Goal: Task Accomplishment & Management: Use online tool/utility

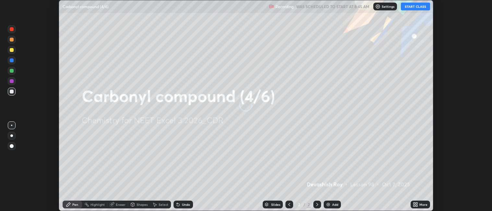
scroll to position [211, 492]
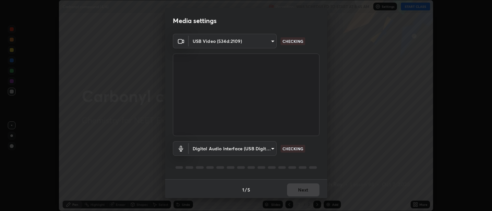
type input "052f9b30e05f62bb2e590cb50044ac96a00de3eab8a32c7a625fc31ec407be61"
click at [267, 149] on body "Erase all Carbonyl compound (4/6) Recording WAS SCHEDULED TO START AT 8:45 AM S…" at bounding box center [246, 105] width 492 height 211
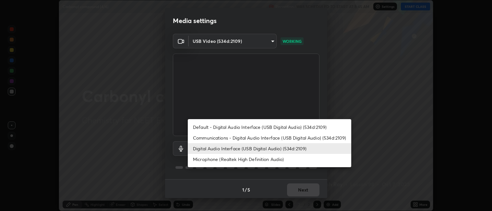
click at [269, 136] on li "Communications - Digital Audio Interface (USB Digital Audio) (534d:2109)" at bounding box center [269, 137] width 163 height 11
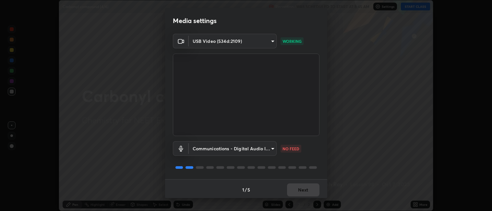
click at [260, 146] on body "Erase all Carbonyl compound (4/6) Recording WAS SCHEDULED TO START AT 8:45 AM S…" at bounding box center [246, 105] width 492 height 211
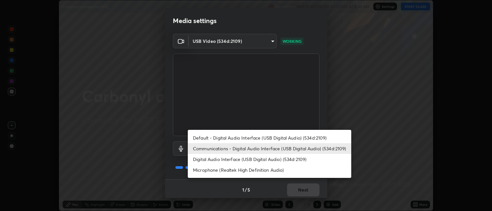
click at [268, 157] on li "Digital Audio Interface (USB Digital Audio) (534d:2109)" at bounding box center [269, 159] width 163 height 11
type input "e10a7125e7494e57598a8ac71207e03756dcaea18aa82df0ae2f868a8eb93e87"
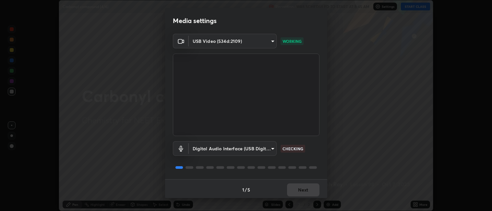
scroll to position [2, 0]
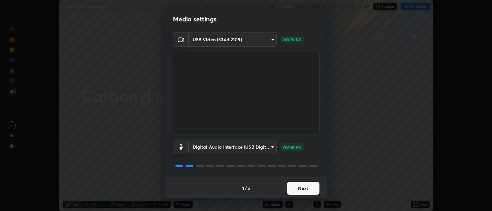
click at [299, 186] on button "Next" at bounding box center [303, 188] width 32 height 13
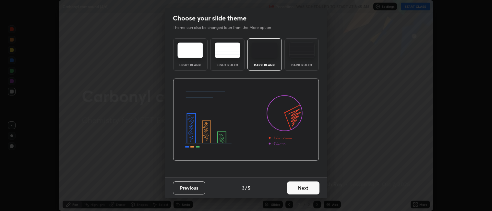
click at [300, 186] on button "Next" at bounding box center [303, 187] width 32 height 13
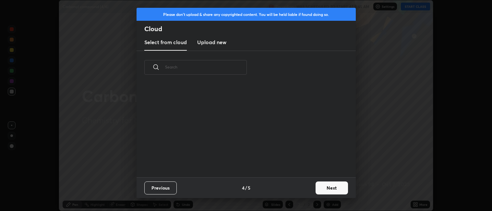
click at [300, 185] on div "Previous 4 / 5 Next" at bounding box center [246, 187] width 219 height 21
click at [299, 184] on div "Previous 4 / 5 Next" at bounding box center [246, 187] width 219 height 21
click at [300, 181] on div "Previous 4 / 5 Next" at bounding box center [246, 187] width 219 height 21
click at [322, 184] on button "Next" at bounding box center [331, 187] width 32 height 13
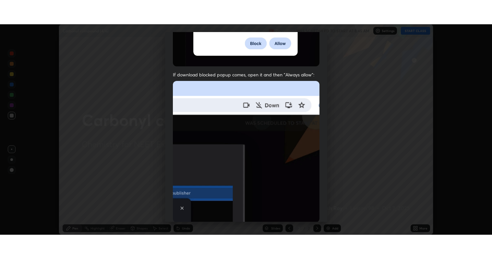
scroll to position [134, 0]
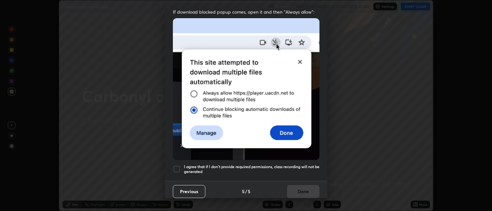
click at [284, 165] on h5 "I agree that if I don't provide required permissions, class recording will not …" at bounding box center [252, 169] width 136 height 10
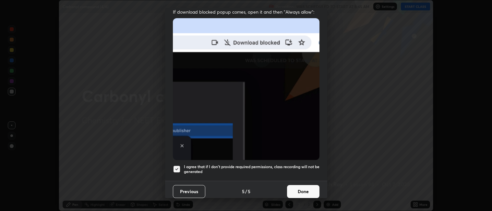
click at [294, 188] on button "Done" at bounding box center [303, 191] width 32 height 13
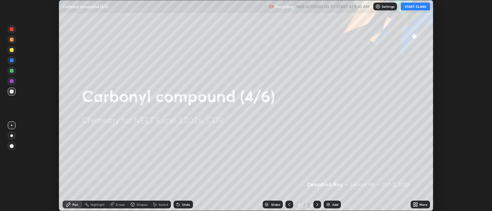
click at [417, 8] on button "START CLASS" at bounding box center [415, 7] width 29 height 8
click at [417, 205] on icon at bounding box center [417, 206] width 2 height 2
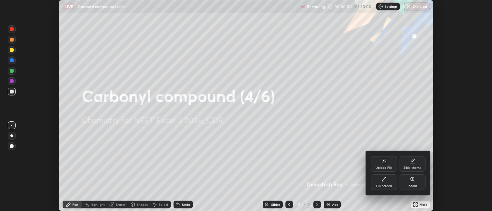
click at [382, 180] on icon at bounding box center [383, 178] width 5 height 5
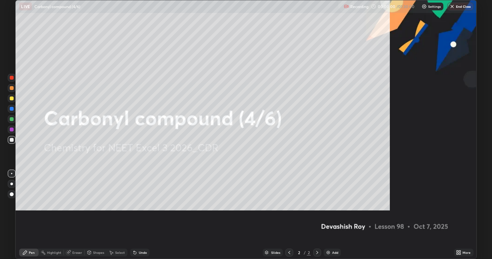
scroll to position [259, 492]
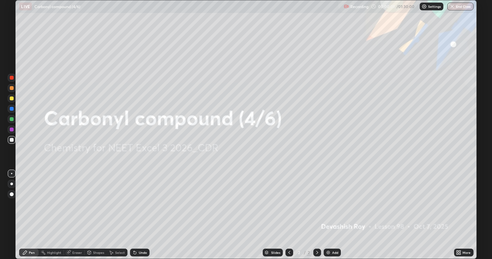
click at [332, 210] on div "Add" at bounding box center [332, 253] width 17 height 8
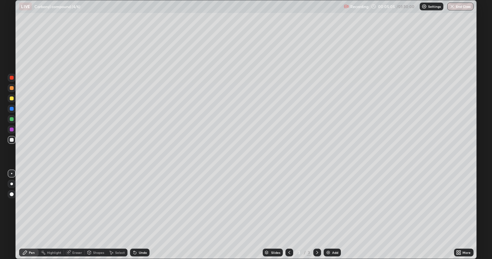
click at [13, 99] on div at bounding box center [12, 99] width 4 height 4
click at [13, 139] on div at bounding box center [12, 140] width 4 height 4
click at [95, 210] on div "Shapes" at bounding box center [98, 252] width 11 height 3
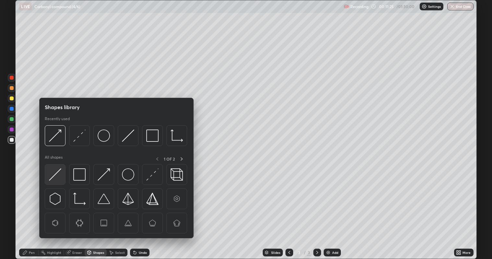
click at [58, 174] on img at bounding box center [55, 175] width 12 height 12
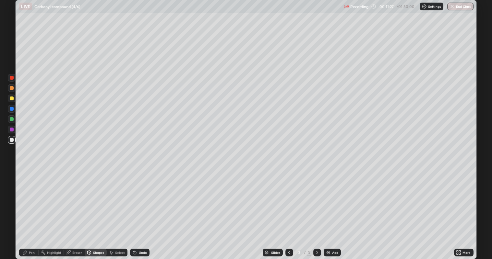
click at [32, 210] on div "Pen" at bounding box center [32, 252] width 6 height 3
click at [139, 210] on div "Undo" at bounding box center [143, 252] width 8 height 3
click at [97, 210] on div "Shapes" at bounding box center [96, 253] width 22 height 8
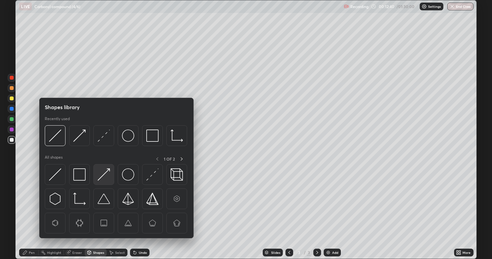
click at [106, 175] on img at bounding box center [104, 175] width 12 height 12
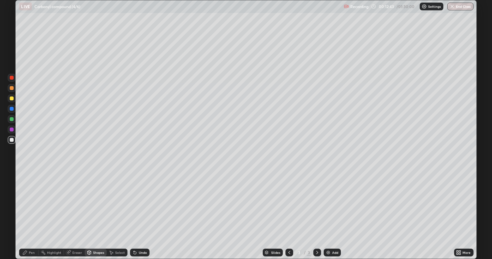
click at [42, 210] on circle at bounding box center [41, 252] width 1 height 1
click at [36, 210] on div "Pen" at bounding box center [28, 253] width 19 height 8
click at [139, 210] on div "Undo" at bounding box center [143, 252] width 8 height 3
click at [137, 210] on div "Undo" at bounding box center [139, 253] width 19 height 8
click at [142, 210] on div "Undo" at bounding box center [143, 252] width 8 height 3
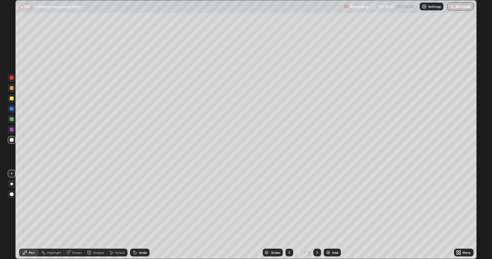
click at [141, 210] on div "Undo" at bounding box center [139, 253] width 19 height 8
click at [139, 210] on div "Undo" at bounding box center [139, 253] width 19 height 8
click at [76, 210] on div "Eraser" at bounding box center [77, 252] width 10 height 3
click at [27, 210] on icon at bounding box center [24, 252] width 5 height 5
click at [416, 210] on div "Slides 3 / 3 Add" at bounding box center [301, 252] width 304 height 13
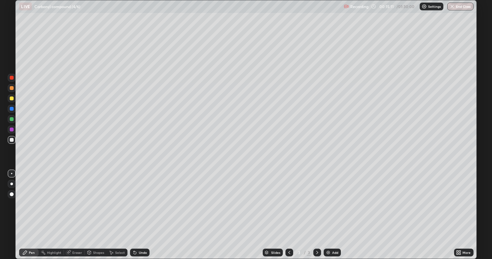
click at [436, 210] on div "Slides 3 / 3 Add" at bounding box center [301, 252] width 304 height 13
click at [335, 210] on div "Add" at bounding box center [332, 253] width 17 height 8
click at [12, 98] on div at bounding box center [12, 99] width 4 height 4
click at [11, 89] on div at bounding box center [12, 88] width 4 height 4
click at [13, 140] on div at bounding box center [12, 140] width 4 height 4
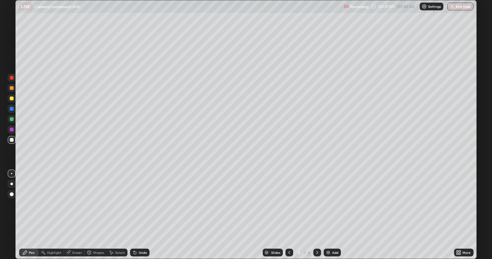
click at [101, 210] on div "Shapes" at bounding box center [98, 252] width 11 height 3
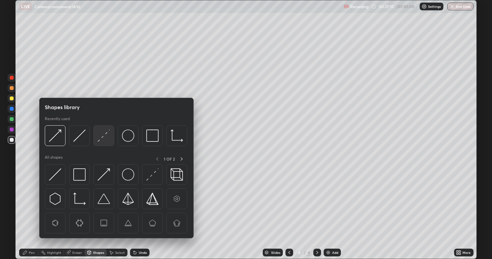
click at [103, 144] on div at bounding box center [103, 135] width 21 height 21
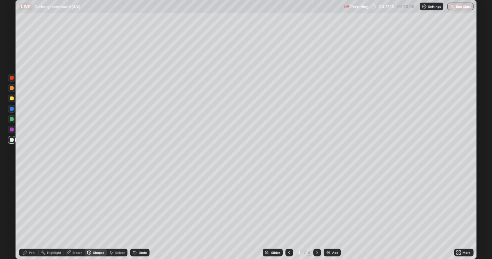
click at [34, 210] on div "Pen" at bounding box center [32, 252] width 6 height 3
click at [330, 210] on img at bounding box center [328, 252] width 5 height 5
click at [11, 91] on div at bounding box center [12, 88] width 8 height 8
click at [141, 210] on div "Undo" at bounding box center [139, 253] width 19 height 8
click at [134, 210] on icon at bounding box center [135, 253] width 3 height 3
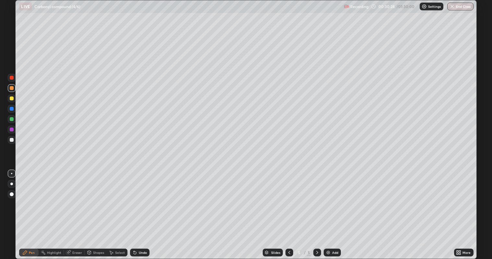
click at [288, 210] on icon at bounding box center [289, 252] width 5 height 5
click at [314, 210] on div at bounding box center [317, 253] width 8 height 8
click at [13, 139] on div at bounding box center [12, 140] width 4 height 4
click at [138, 210] on div "Undo" at bounding box center [139, 253] width 19 height 8
click at [139, 210] on div "Undo" at bounding box center [143, 252] width 8 height 3
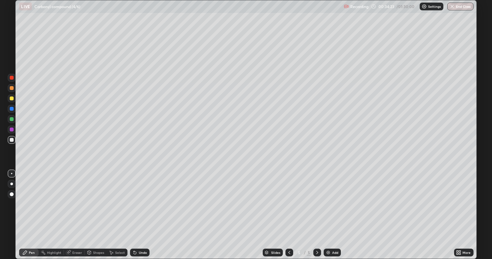
click at [138, 210] on div "Undo" at bounding box center [139, 253] width 19 height 8
click at [330, 210] on div "Add" at bounding box center [332, 253] width 17 height 8
click at [11, 99] on div at bounding box center [12, 99] width 4 height 4
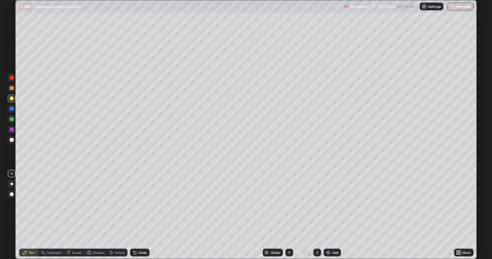
click at [139, 210] on div "Undo" at bounding box center [143, 252] width 8 height 3
click at [14, 89] on div at bounding box center [12, 88] width 8 height 8
click at [12, 141] on div at bounding box center [12, 140] width 4 height 4
click at [11, 92] on div at bounding box center [12, 88] width 8 height 10
click at [10, 141] on div at bounding box center [12, 140] width 4 height 4
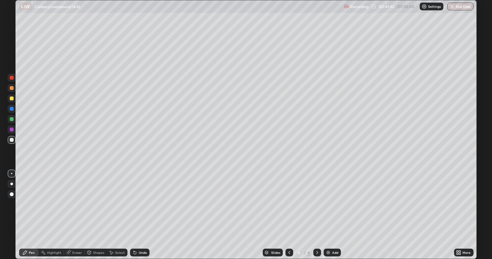
click at [14, 131] on div at bounding box center [12, 130] width 8 height 8
click at [12, 140] on div at bounding box center [12, 140] width 4 height 4
click at [11, 89] on div at bounding box center [12, 88] width 4 height 4
click at [13, 110] on div at bounding box center [12, 109] width 4 height 4
click at [139, 210] on div "Undo" at bounding box center [143, 252] width 8 height 3
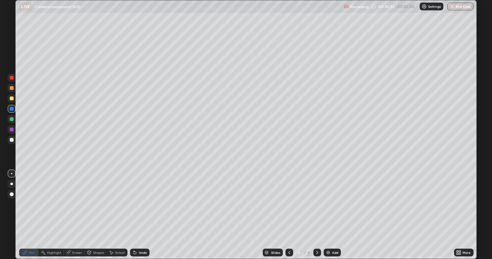
click at [137, 210] on div "Undo" at bounding box center [139, 253] width 19 height 8
click at [10, 141] on div at bounding box center [12, 140] width 4 height 4
click at [12, 109] on div at bounding box center [12, 109] width 4 height 4
click at [13, 139] on div at bounding box center [12, 140] width 4 height 4
click at [0, 205] on div "Setting up your live class" at bounding box center [246, 129] width 492 height 259
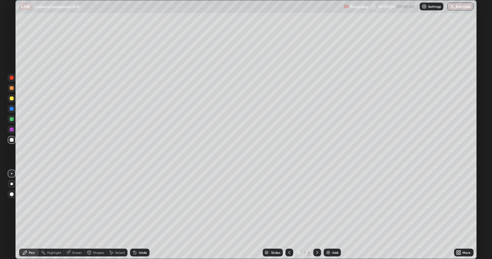
click at [4, 210] on div "Setting up your live class" at bounding box center [246, 129] width 492 height 259
click at [2, 210] on div "Setting up your live class" at bounding box center [246, 129] width 492 height 259
click at [3, 210] on div "Setting up your live class" at bounding box center [246, 129] width 492 height 259
click at [93, 210] on div "Shapes" at bounding box center [98, 252] width 11 height 3
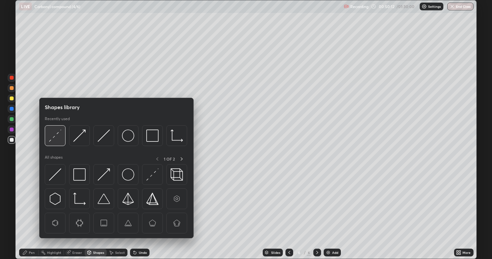
click at [60, 138] on img at bounding box center [55, 136] width 12 height 12
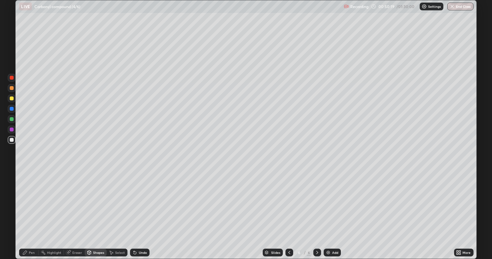
click at [26, 210] on icon at bounding box center [24, 252] width 5 height 5
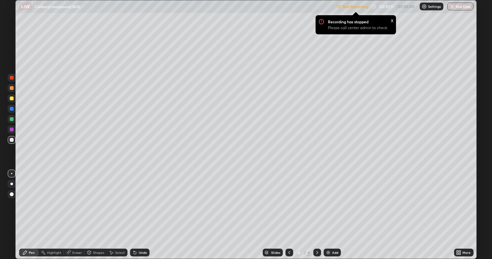
click at [389, 8] on div "Not Recording Recording has stopped Please call center admin to check x 00:51:1…" at bounding box center [404, 6] width 137 height 13
click at [400, 10] on div "Recording has stopped Please call center admin to check x" at bounding box center [355, 25] width 91 height 30
click at [398, 9] on div "Not Recording Recording has stopped Please call center admin to check x 00:51:1…" at bounding box center [404, 6] width 137 height 13
click at [424, 7] on img at bounding box center [424, 6] width 5 height 5
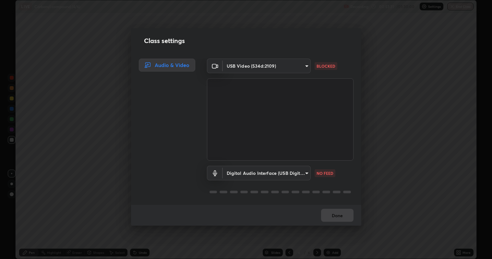
click at [299, 174] on body "Erase all LIVE Carbonyl compound (4/6) Recording 00:51:31 / 01:30:00 Settings E…" at bounding box center [246, 129] width 492 height 259
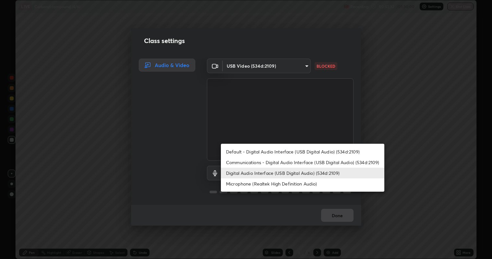
click at [304, 173] on li "Digital Audio Interface (USB Digital Audio) (534d:2109)" at bounding box center [302, 173] width 163 height 11
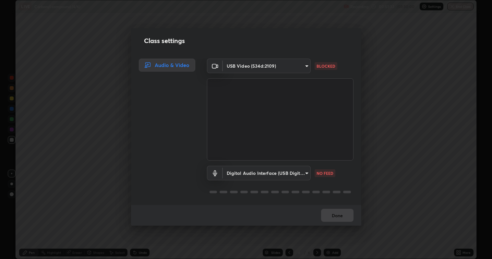
click at [300, 174] on body "Erase all LIVE Carbonyl compound (4/6) Recording 00:51:33 / 01:30:00 Settings E…" at bounding box center [246, 129] width 492 height 259
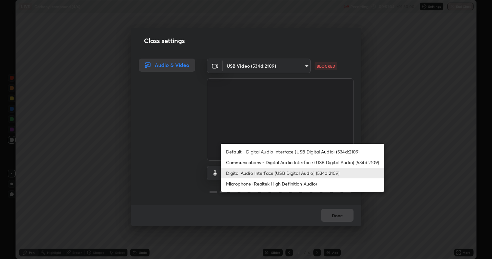
click at [303, 183] on li "Microphone (Realtek High Definition Audio)" at bounding box center [302, 184] width 163 height 11
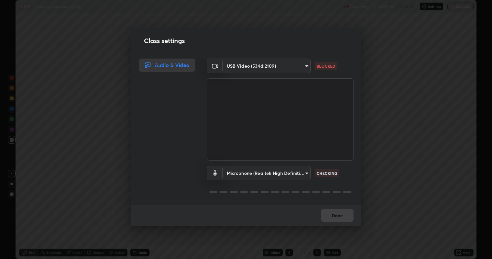
click at [299, 170] on body "Erase all LIVE Carbonyl compound (4/6) Recording 00:51:34 / 01:30:00 Settings E…" at bounding box center [246, 129] width 492 height 259
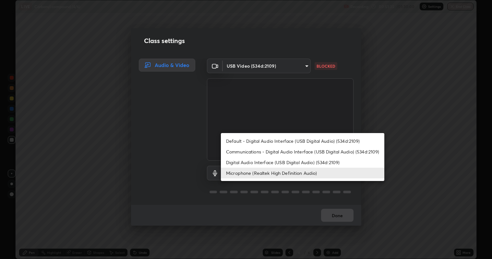
click at [308, 161] on li "Digital Audio Interface (USB Digital Audio) (534d:2109)" at bounding box center [302, 162] width 163 height 11
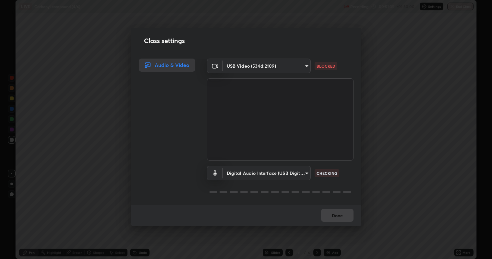
type input "e10a7125e7494e57598a8ac71207e03756dcaea18aa82df0ae2f868a8eb93e87"
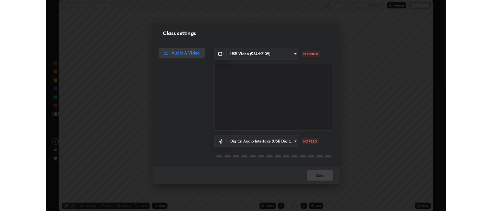
scroll to position [0, 0]
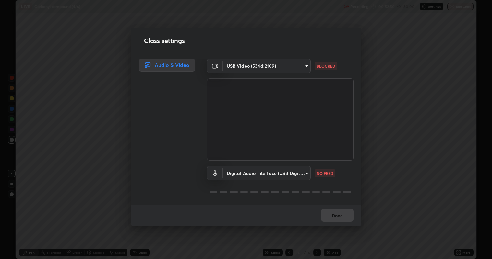
click at [378, 139] on div "Class settings Audio & Video USB Video (534d:2109) 052f9b30e05f62bb2e590cb50044…" at bounding box center [246, 129] width 492 height 259
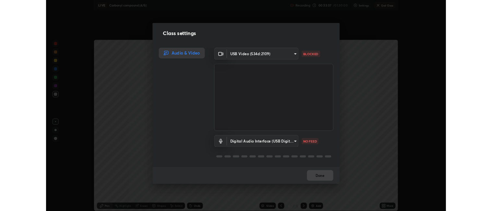
scroll to position [32214, 31932]
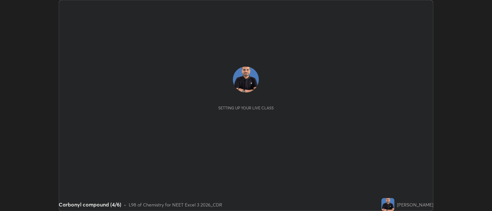
scroll to position [211, 492]
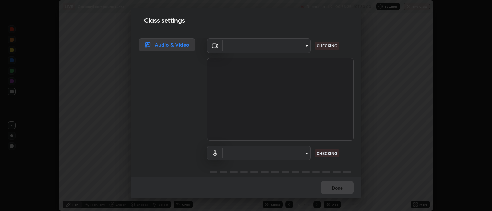
type input "052f9b30e05f62bb2e590cb50044ac96a00de3eab8a32c7a625fc31ec407be61"
type input "e10a7125e7494e57598a8ac71207e03756dcaea18aa82df0ae2f868a8eb93e87"
click at [388, 6] on div "Class settings Audio & Video ​ 052f9b30e05f62bb2e590cb50044ac96a00de3eab8a32c7a…" at bounding box center [246, 105] width 492 height 211
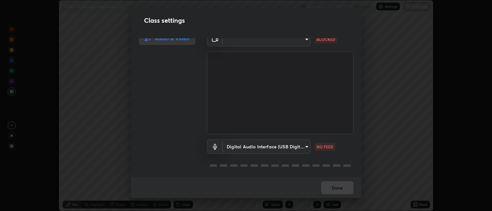
click at [299, 145] on body "Erase all LIVE Carbonyl compound (4/6) Recording 00:53:53 / 01:30:00 Settings E…" at bounding box center [246, 105] width 492 height 211
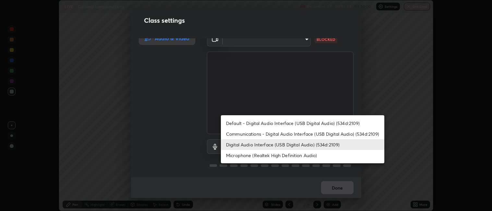
click at [277, 143] on li "Digital Audio Interface (USB Digital Audio) (534d:2109)" at bounding box center [302, 144] width 163 height 11
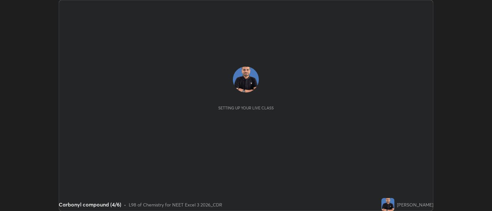
scroll to position [211, 492]
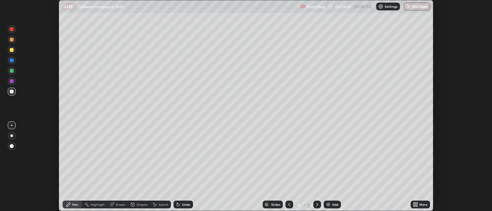
click at [384, 7] on div "Settings" at bounding box center [388, 7] width 24 height 8
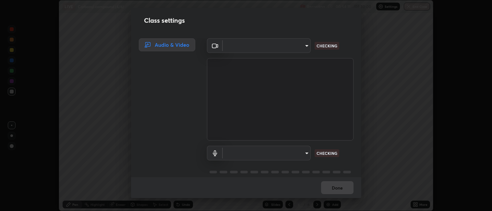
type input "052f9b30e05f62bb2e590cb50044ac96a00de3eab8a32c7a625fc31ec407be61"
type input "e10a7125e7494e57598a8ac71207e03756dcaea18aa82df0ae2f868a8eb93e87"
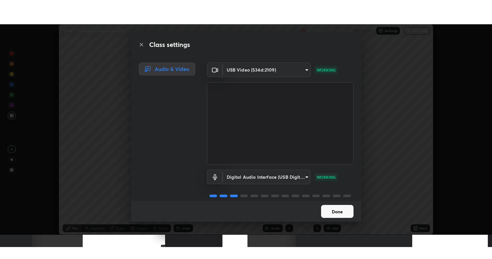
scroll to position [8, 0]
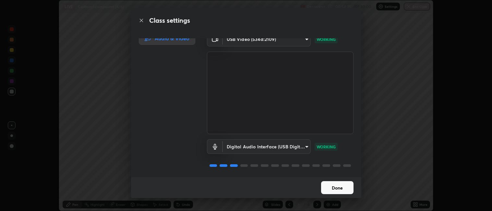
click at [330, 186] on button "Done" at bounding box center [337, 187] width 32 height 13
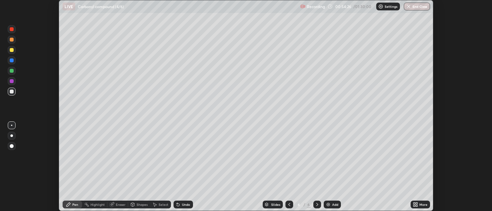
click at [414, 203] on icon at bounding box center [414, 203] width 2 height 2
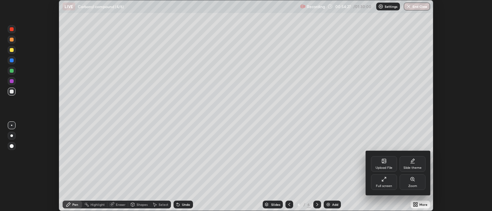
click at [383, 180] on icon at bounding box center [383, 180] width 2 height 2
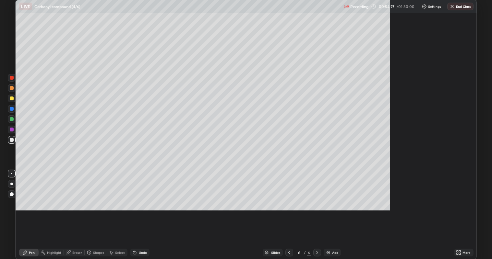
scroll to position [259, 492]
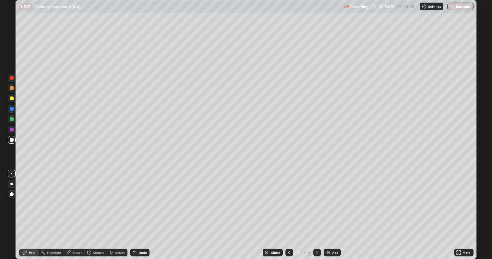
click at [12, 98] on div at bounding box center [12, 99] width 4 height 4
click at [335, 210] on div "Add" at bounding box center [335, 252] width 6 height 3
click at [12, 109] on div at bounding box center [12, 109] width 4 height 4
click at [286, 210] on div at bounding box center [289, 253] width 8 height 8
click at [315, 210] on icon at bounding box center [317, 252] width 5 height 5
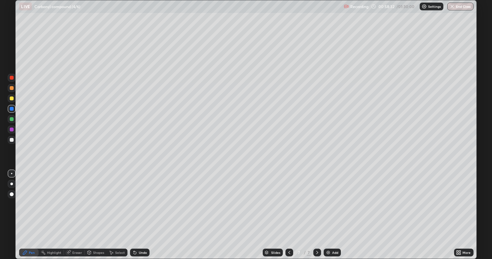
click at [287, 210] on icon at bounding box center [289, 252] width 5 height 5
click at [315, 210] on icon at bounding box center [317, 252] width 5 height 5
click at [12, 140] on div at bounding box center [12, 140] width 4 height 4
click at [11, 110] on div at bounding box center [12, 109] width 4 height 4
click at [140, 210] on div "Undo" at bounding box center [139, 253] width 19 height 8
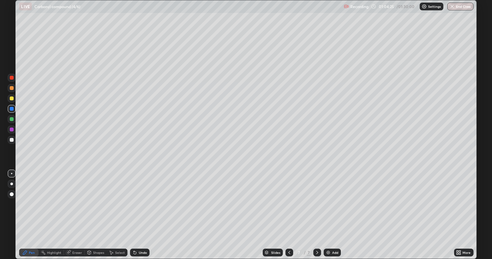
click at [11, 144] on div at bounding box center [12, 140] width 8 height 10
click at [139, 210] on div "Undo" at bounding box center [143, 252] width 8 height 3
click at [11, 99] on div at bounding box center [12, 99] width 4 height 4
click at [285, 210] on div at bounding box center [289, 252] width 8 height 13
click at [313, 210] on div at bounding box center [317, 252] width 8 height 13
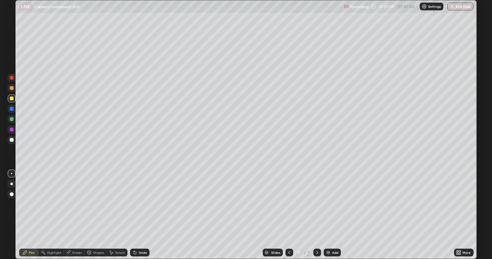
click at [12, 88] on div at bounding box center [12, 88] width 4 height 4
click at [13, 140] on div at bounding box center [12, 140] width 4 height 4
click at [0, 186] on div "Setting up your live class" at bounding box center [246, 129] width 492 height 259
click at [331, 210] on div "Add" at bounding box center [332, 253] width 17 height 8
click at [288, 210] on icon at bounding box center [289, 252] width 5 height 5
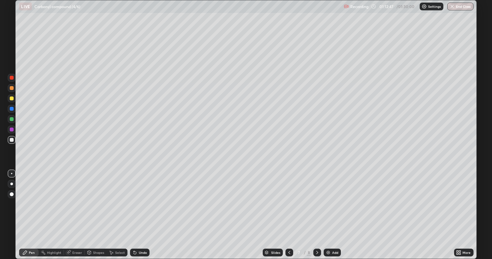
click at [313, 210] on div at bounding box center [317, 252] width 8 height 13
click at [12, 91] on div at bounding box center [12, 88] width 8 height 8
click at [14, 143] on div at bounding box center [12, 140] width 8 height 8
click at [14, 110] on div at bounding box center [12, 109] width 8 height 8
click at [138, 210] on div "Undo" at bounding box center [139, 253] width 19 height 8
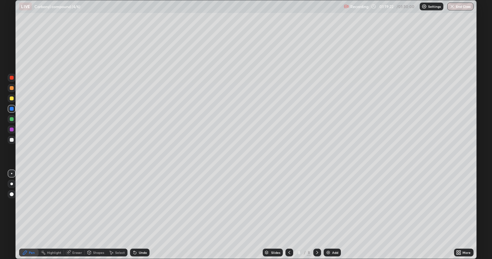
click at [136, 210] on icon at bounding box center [134, 252] width 5 height 5
click at [134, 210] on icon at bounding box center [135, 253] width 3 height 3
click at [11, 141] on div at bounding box center [12, 140] width 4 height 4
click at [139, 210] on div "Undo" at bounding box center [143, 252] width 8 height 3
click at [135, 210] on icon at bounding box center [135, 253] width 3 height 3
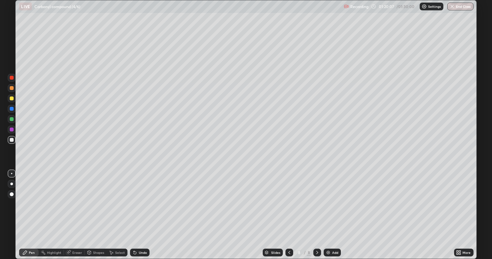
click at [135, 210] on icon at bounding box center [135, 253] width 3 height 3
click at [12, 99] on div at bounding box center [12, 99] width 4 height 4
click at [137, 210] on div "Undo" at bounding box center [139, 253] width 19 height 8
click at [139, 210] on div "Undo" at bounding box center [143, 252] width 8 height 3
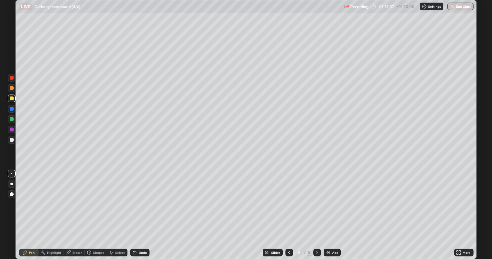
click at [1, 210] on div "Setting up your live class" at bounding box center [246, 129] width 492 height 259
click at [0, 210] on div "Setting up your live class" at bounding box center [246, 129] width 492 height 259
click at [13, 119] on div at bounding box center [12, 119] width 4 height 4
click at [457, 7] on button "End Class" at bounding box center [461, 7] width 26 height 8
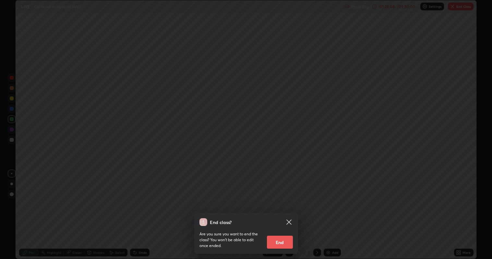
click at [276, 210] on button "End" at bounding box center [280, 242] width 26 height 13
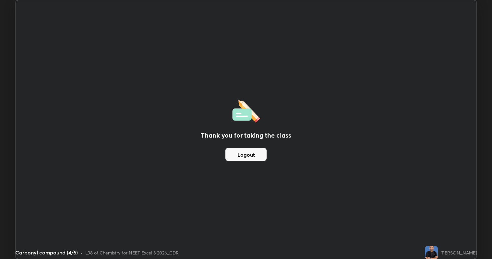
click at [261, 156] on button "Logout" at bounding box center [245, 154] width 41 height 13
